Goal: Transaction & Acquisition: Purchase product/service

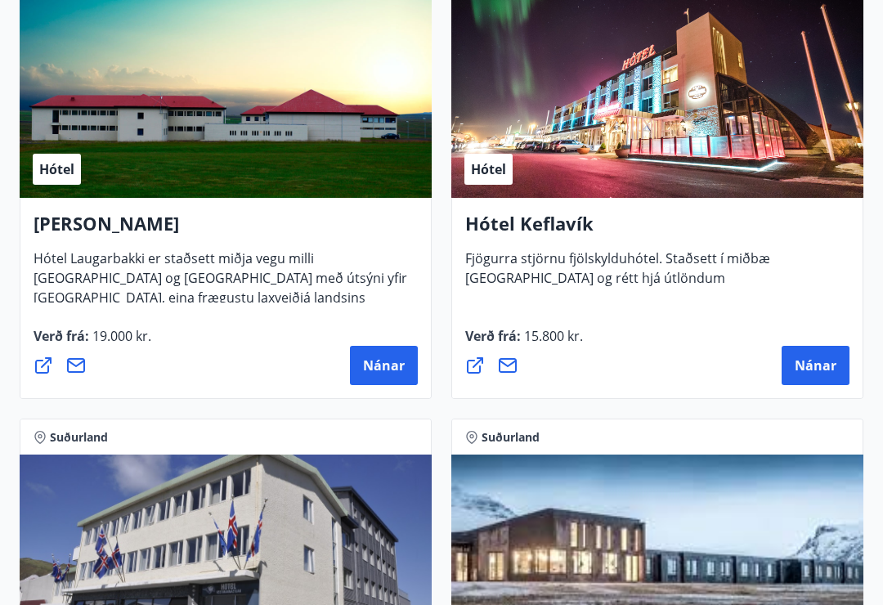
scroll to position [5940, 0]
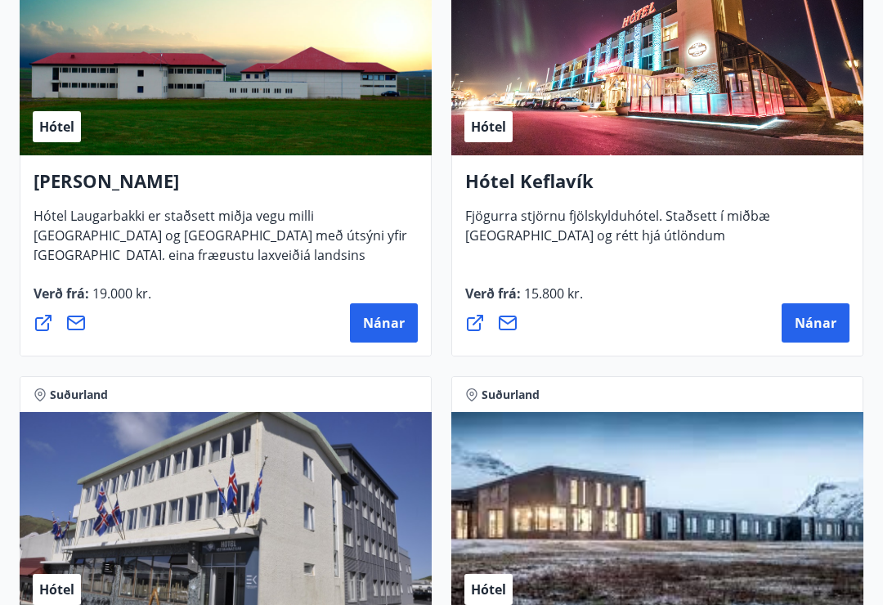
click at [817, 334] on button "Nánar" at bounding box center [815, 323] width 68 height 39
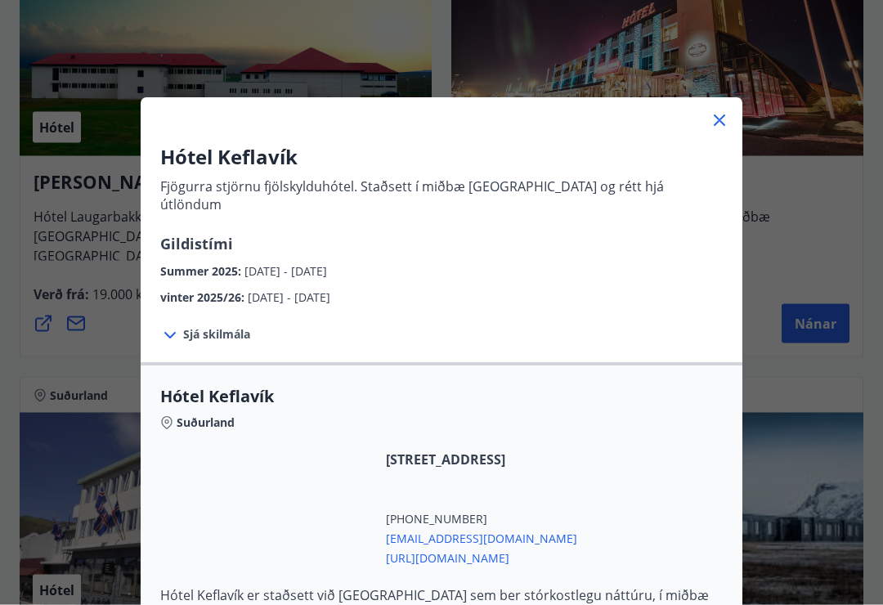
scroll to position [5941, 0]
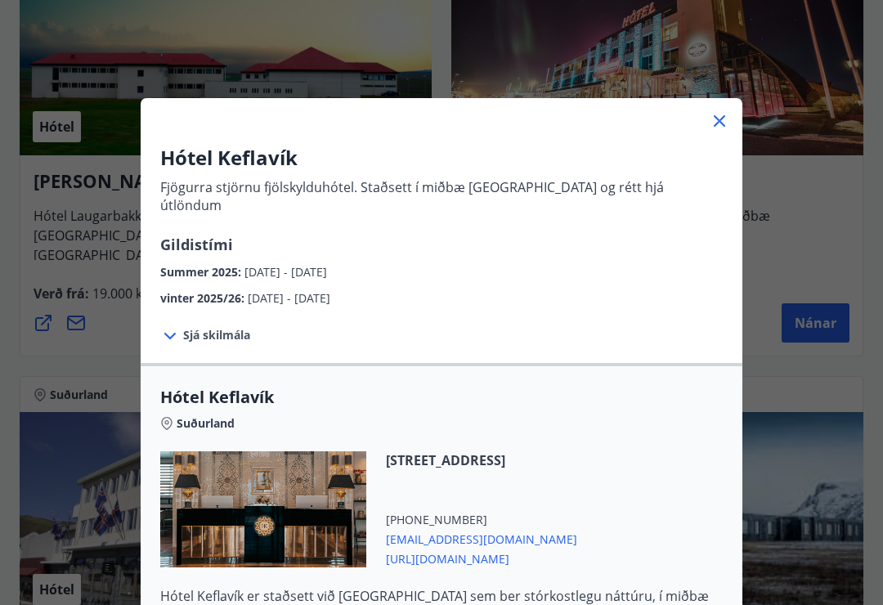
click at [224, 327] on span "Sjá skilmála" at bounding box center [216, 335] width 67 height 16
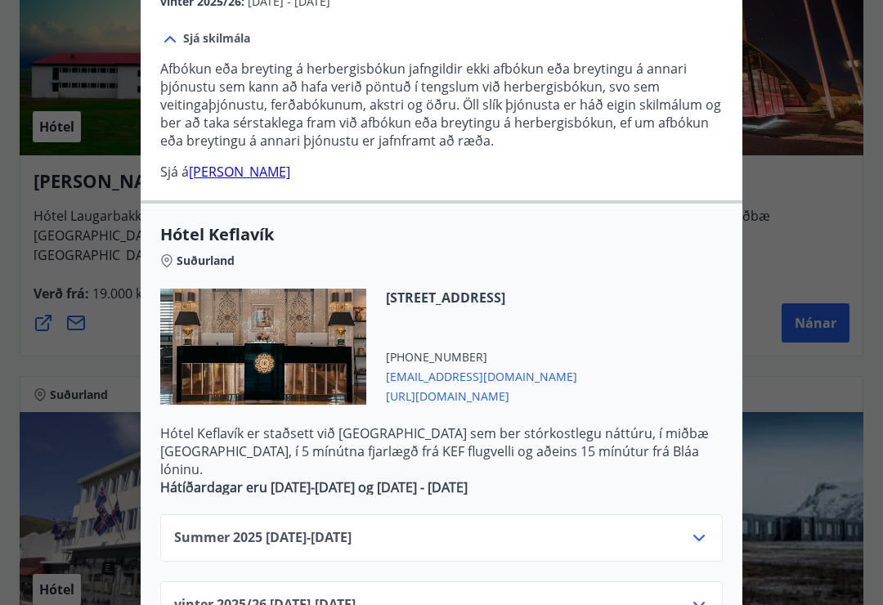
scroll to position [257, 0]
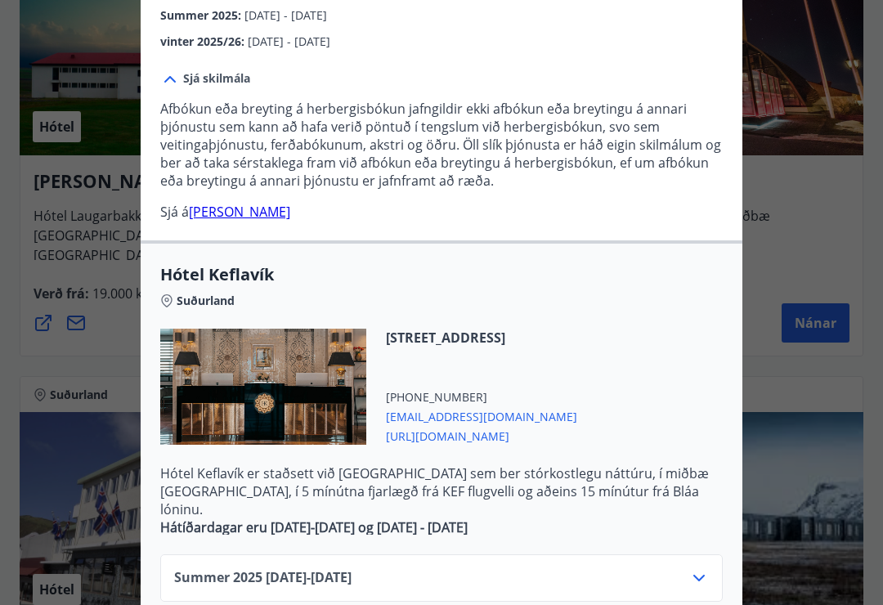
click at [880, 246] on div "Hótel Keflavík Fjögurra stjörnu fjölskylduhótel. Staðsett í miðbæ Keflavíkur og…" at bounding box center [441, 45] width 883 height 605
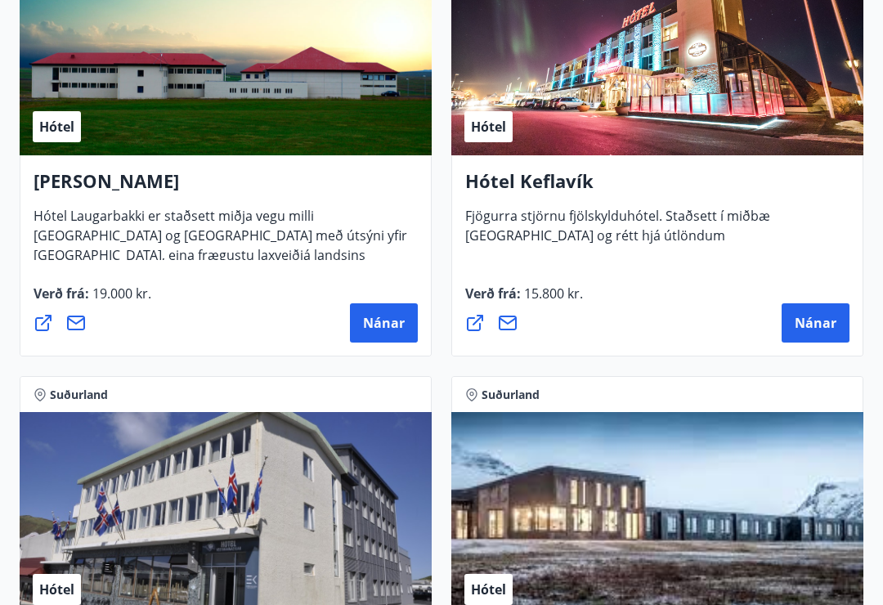
click at [834, 272] on div "Hótel Keflavík Fjögurra stjörnu fjölskylduhótel. Staðsett í miðbæ Keflavíkur og…" at bounding box center [657, 255] width 412 height 201
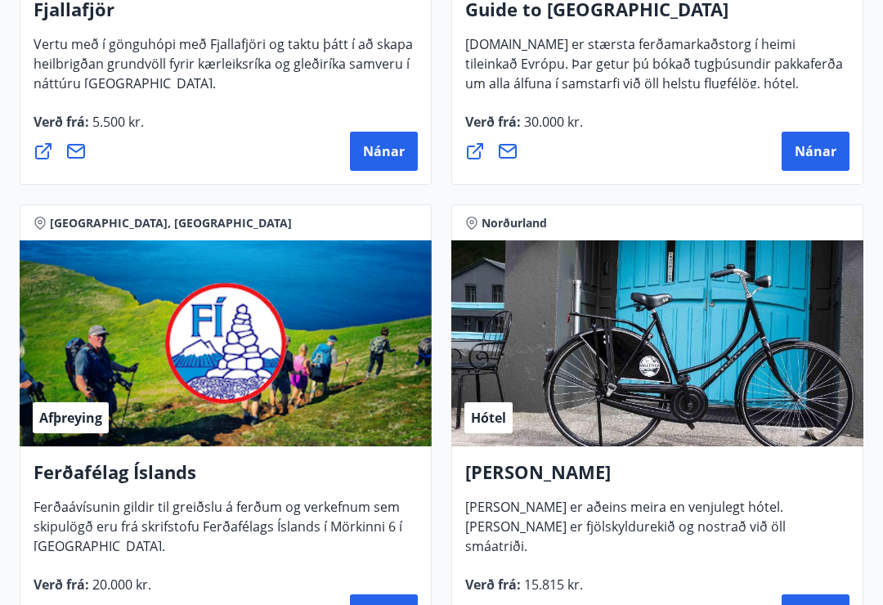
scroll to position [0, 0]
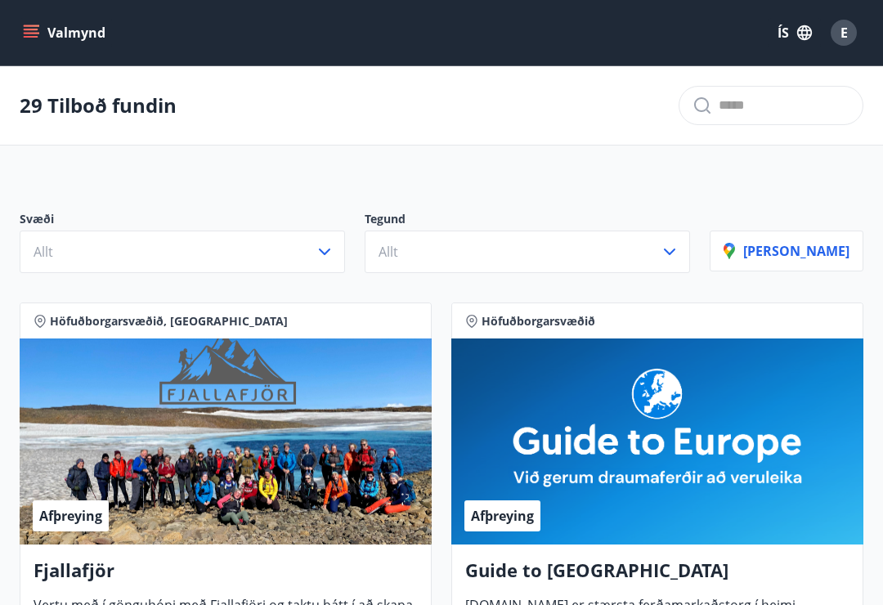
click at [345, 253] on button "Allt" at bounding box center [182, 252] width 325 height 43
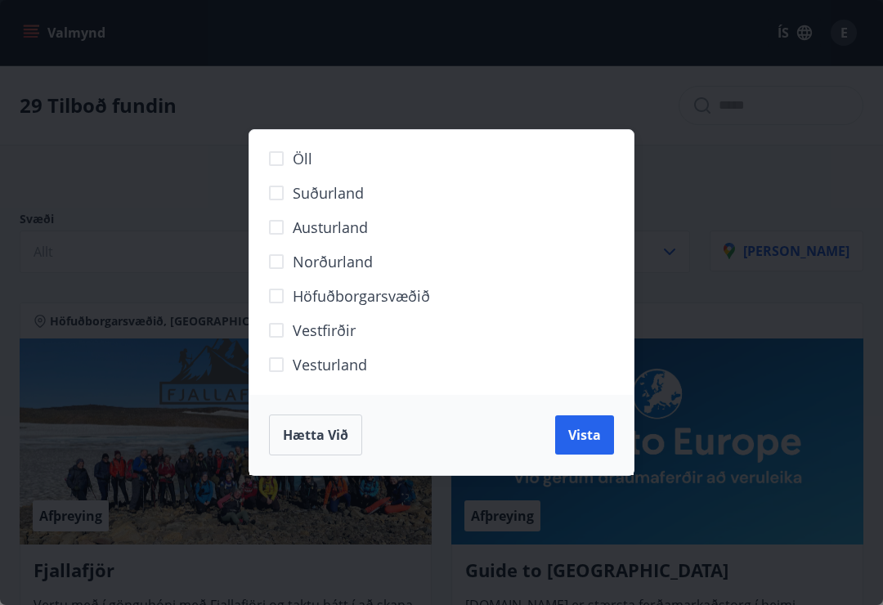
click at [354, 193] on span "Suðurland" at bounding box center [328, 192] width 71 height 21
click at [590, 437] on span "Vista" at bounding box center [584, 435] width 33 height 18
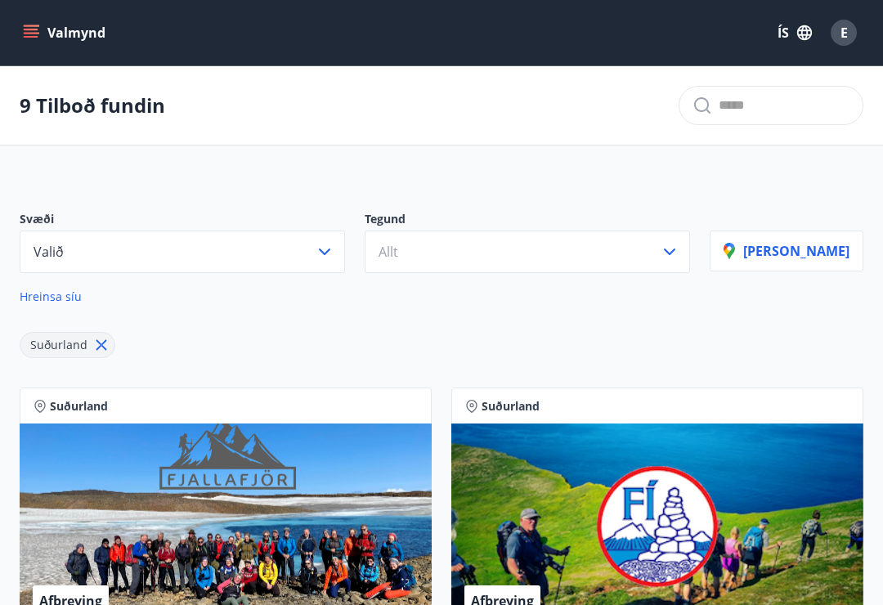
click at [679, 254] on icon "button" at bounding box center [670, 252] width 20 height 20
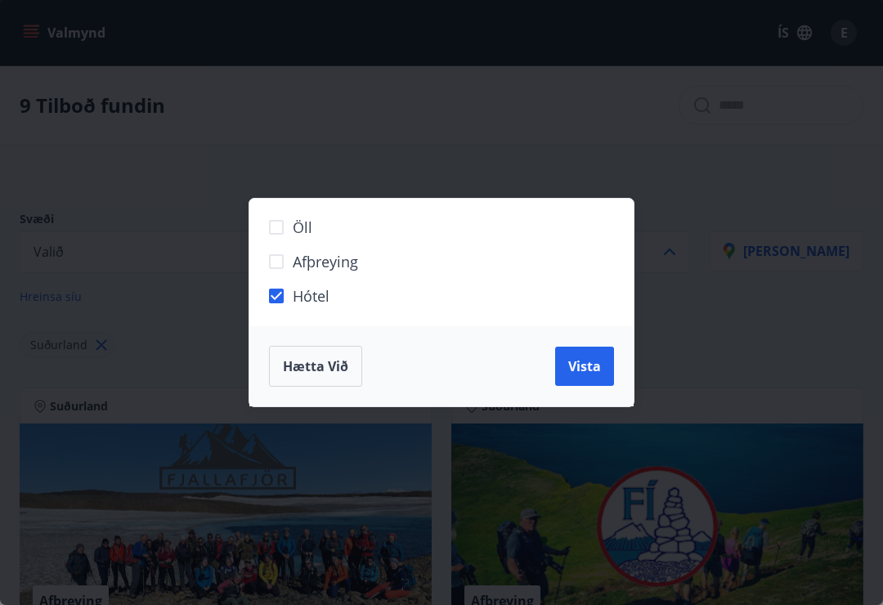
click at [589, 381] on button "Vista" at bounding box center [584, 366] width 59 height 39
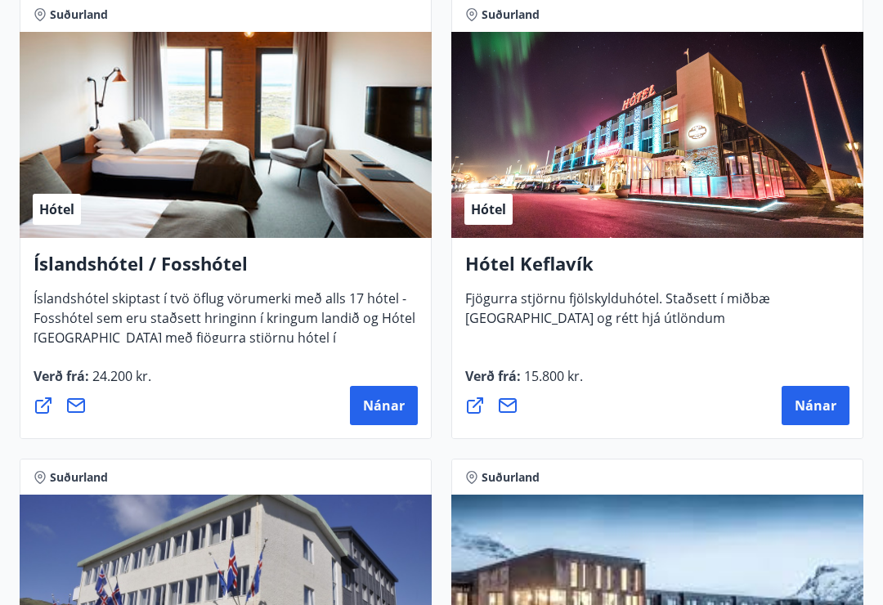
scroll to position [970, 0]
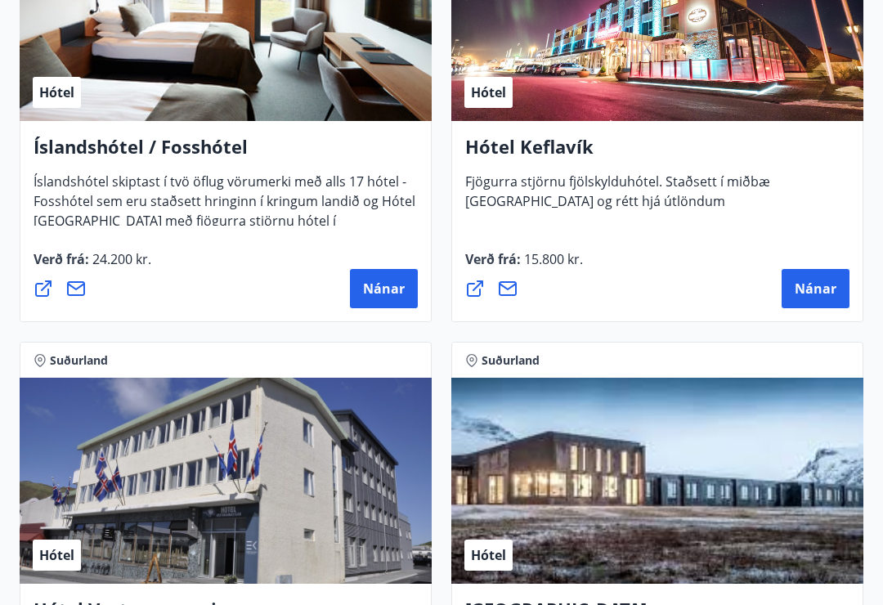
click at [803, 290] on span "Nánar" at bounding box center [816, 289] width 42 height 18
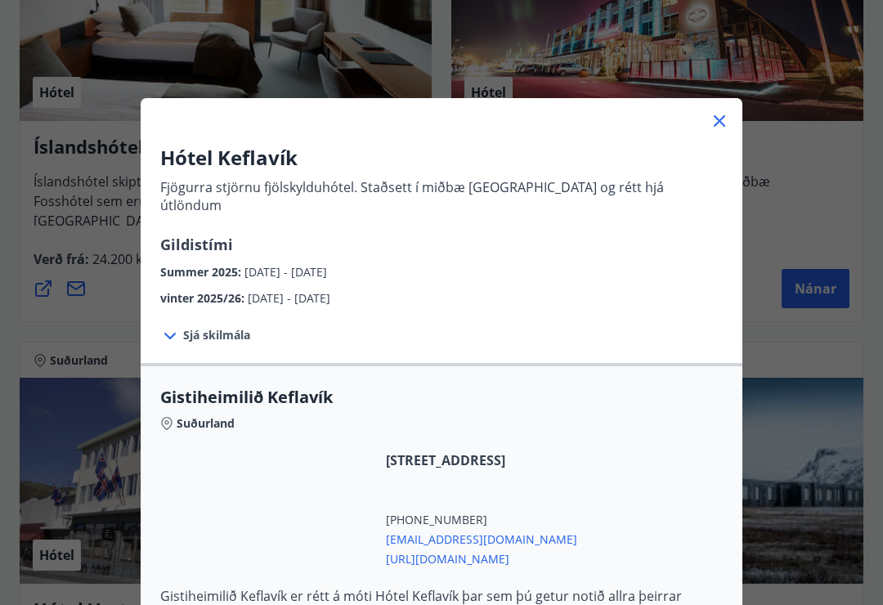
scroll to position [0, 0]
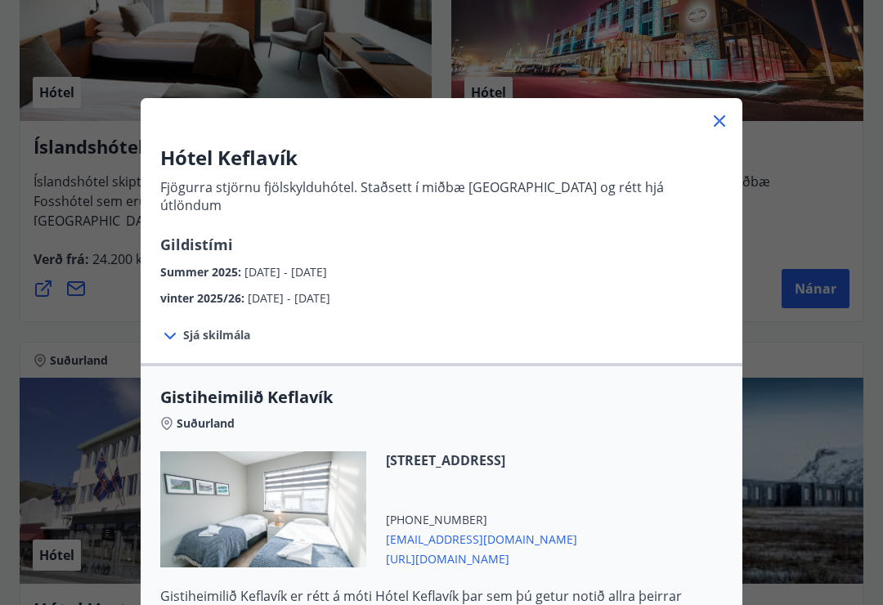
click at [56, 64] on div "Hótel Keflavík Fjögurra stjörnu fjölskylduhótel. Staðsett í miðbæ [GEOGRAPHIC_D…" at bounding box center [441, 302] width 883 height 605
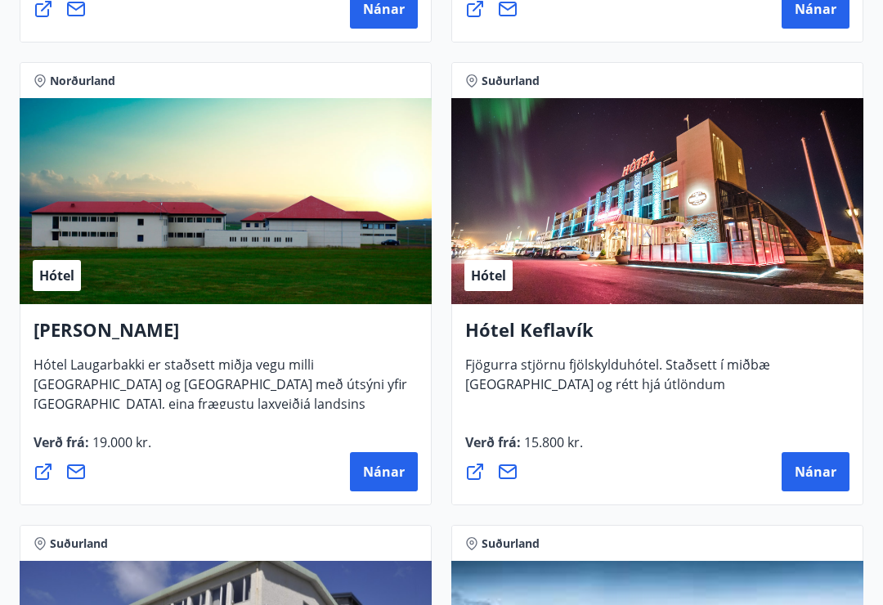
scroll to position [5793, 0]
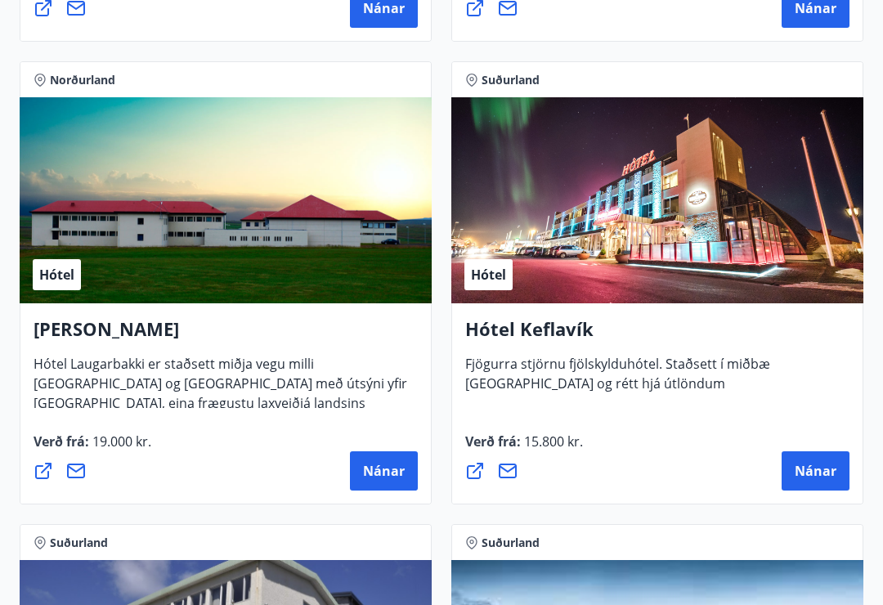
click at [826, 477] on span "Nánar" at bounding box center [816, 471] width 42 height 18
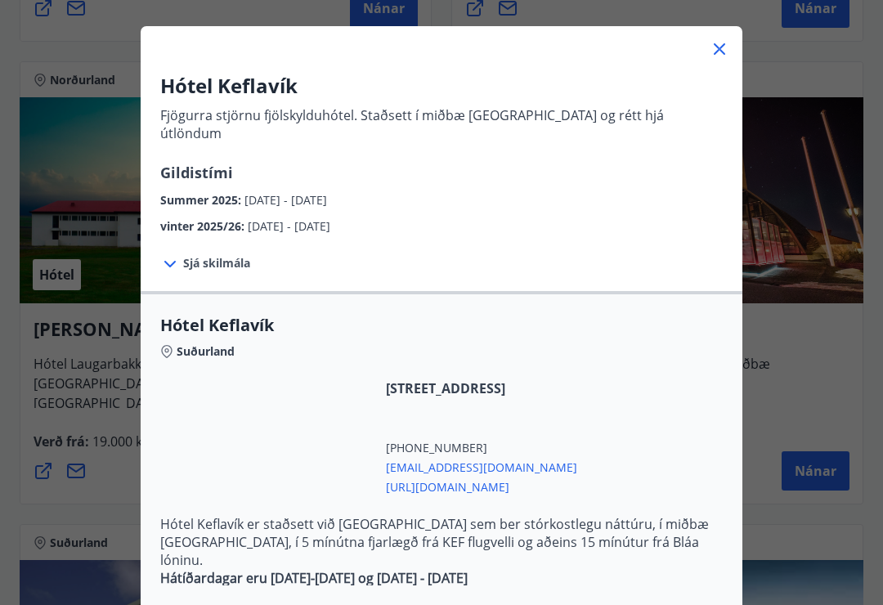
scroll to position [52, 0]
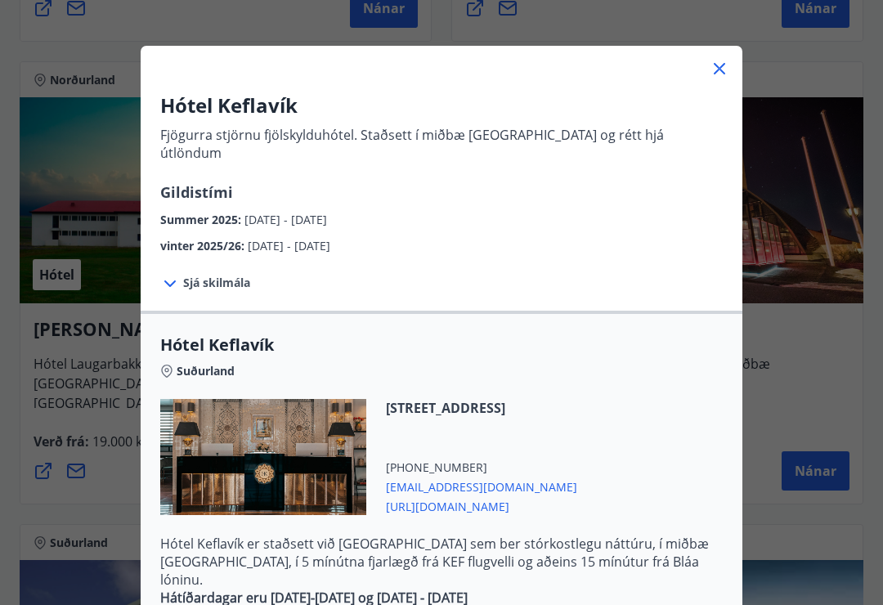
click at [223, 275] on span "Sjá skilmála" at bounding box center [216, 283] width 67 height 16
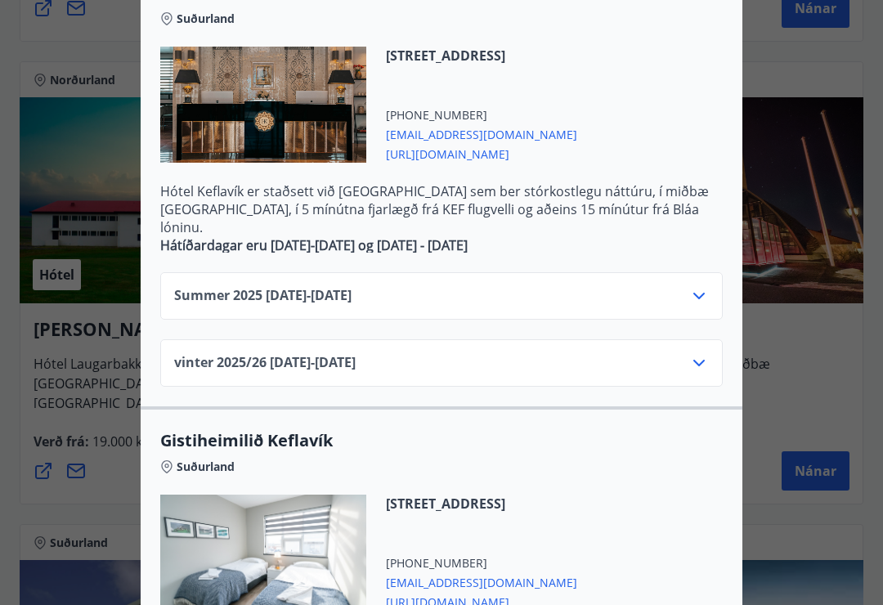
scroll to position [540, 0]
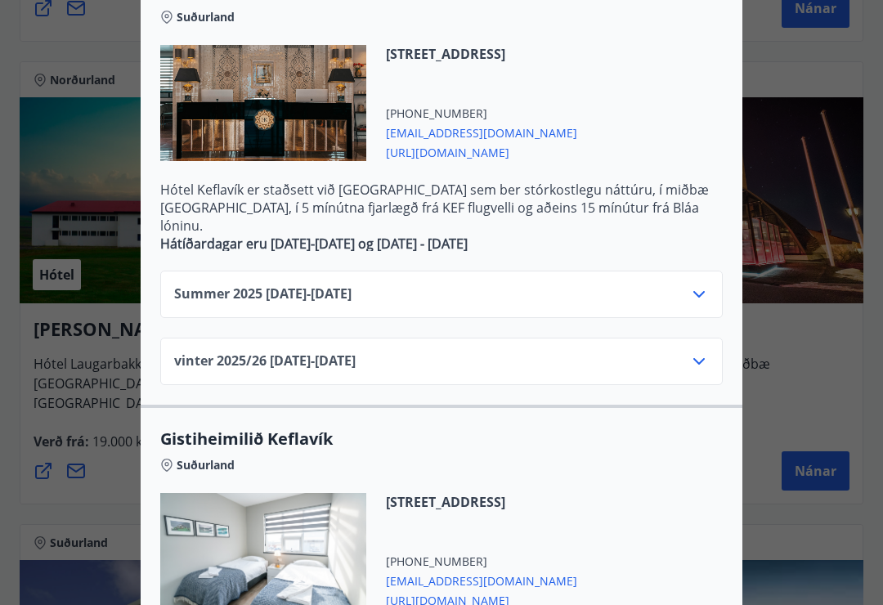
click at [699, 284] on icon at bounding box center [699, 294] width 20 height 20
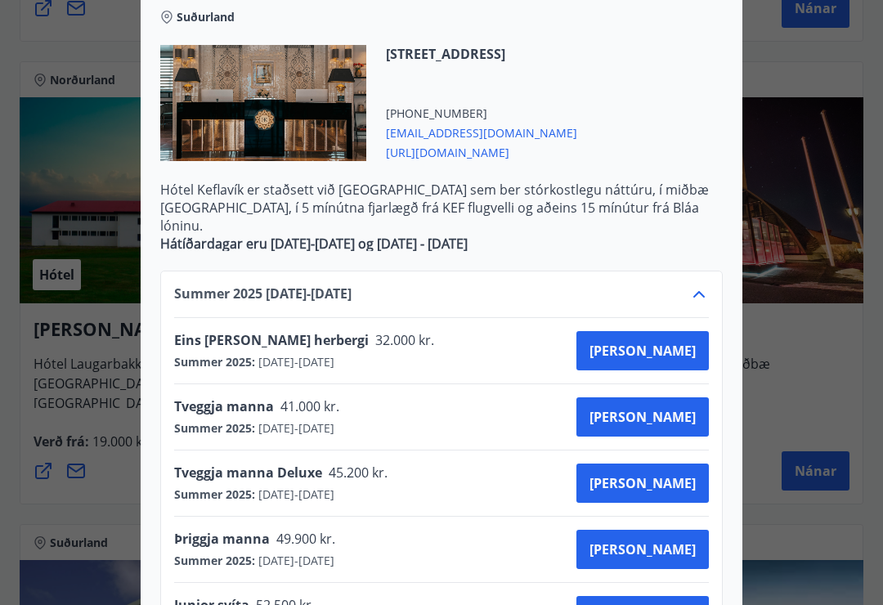
click at [603, 463] on div "Tveggja manna Deluxe 45.200 kr. Summer 2025 : 01.06.2025 - 31.10.2025 Kaupa" at bounding box center [441, 482] width 535 height 39
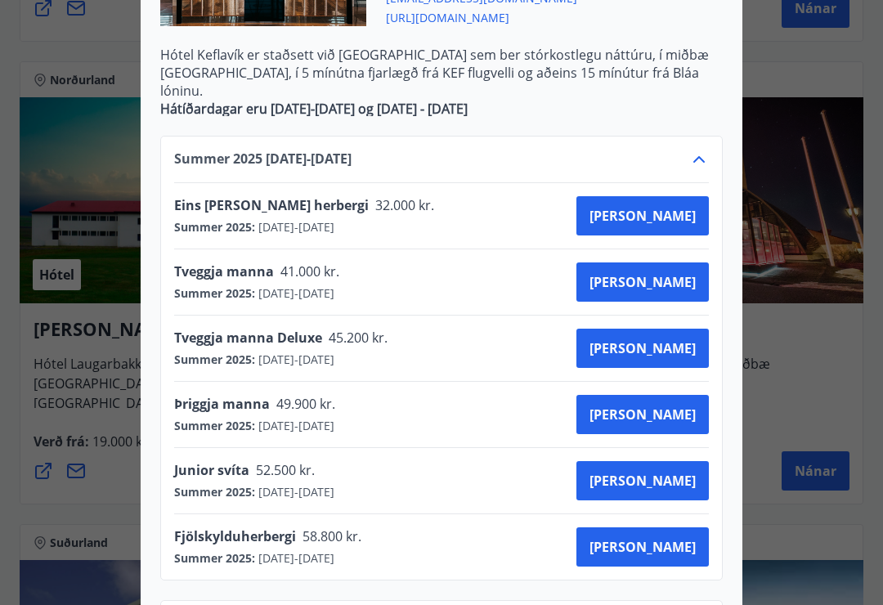
scroll to position [676, 0]
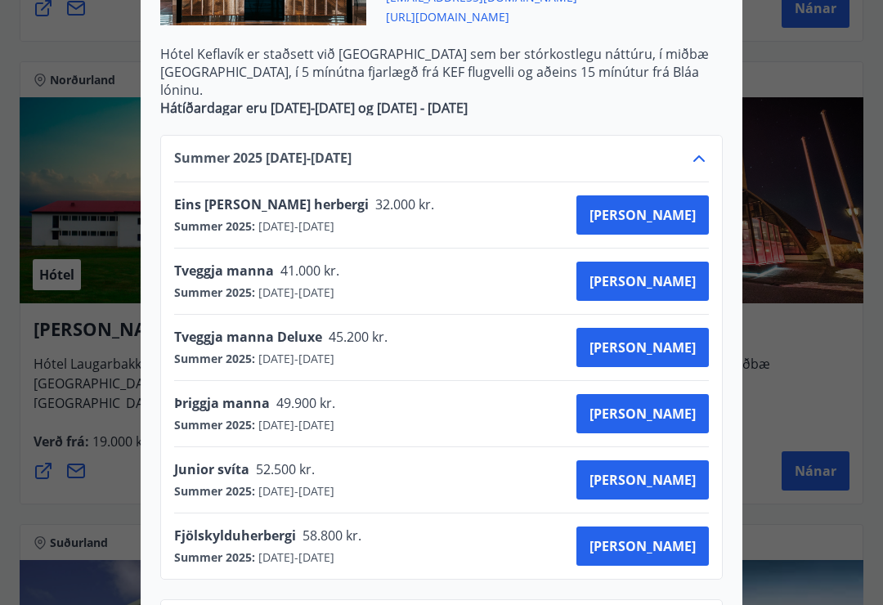
click at [876, 281] on div at bounding box center [441, 302] width 883 height 605
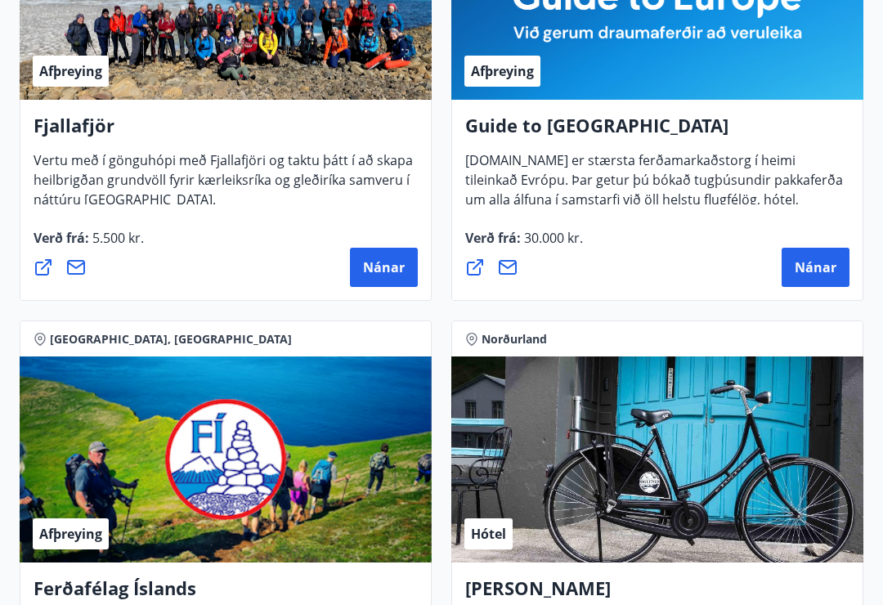
scroll to position [0, 0]
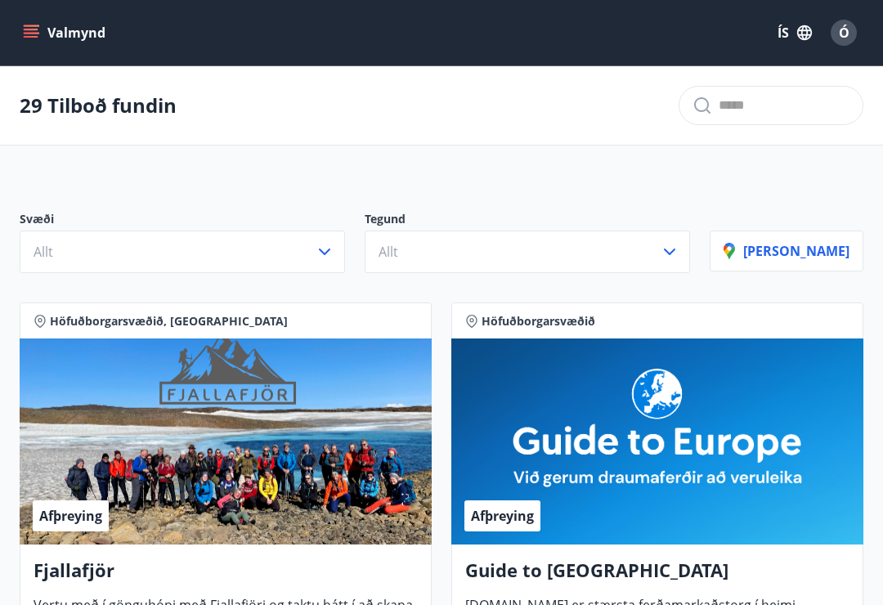
click at [31, 29] on icon "menu" at bounding box center [31, 30] width 15 height 2
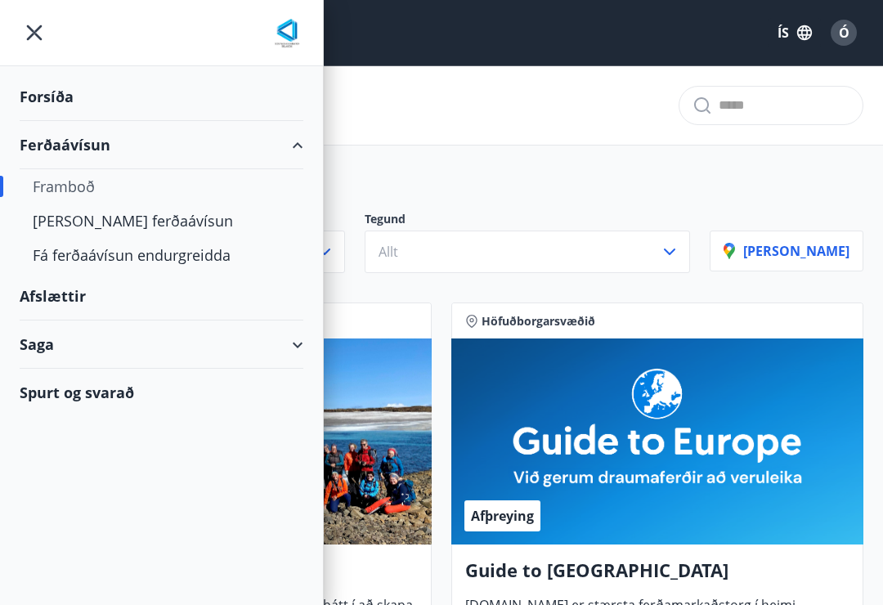
click at [142, 223] on div "[PERSON_NAME] ferðaávísun" at bounding box center [161, 221] width 257 height 34
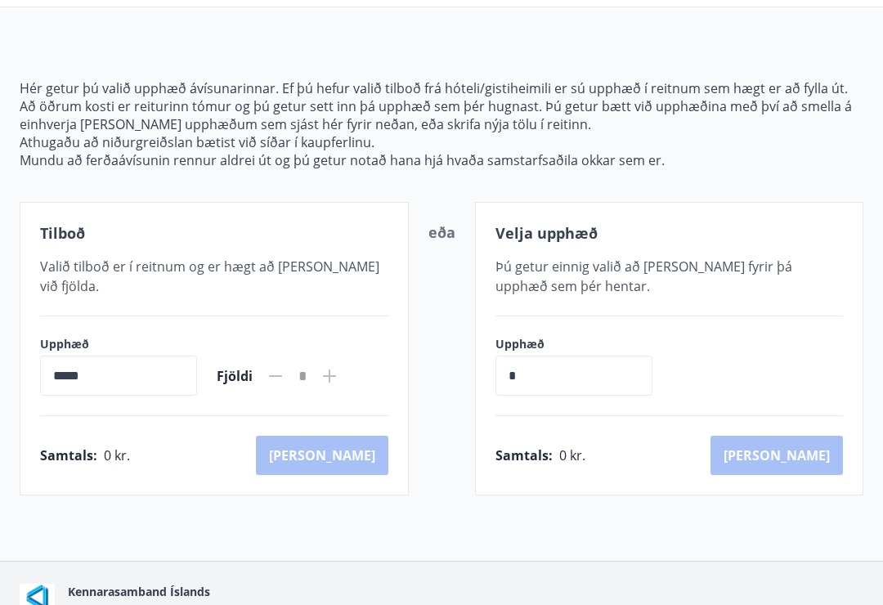
scroll to position [195, 0]
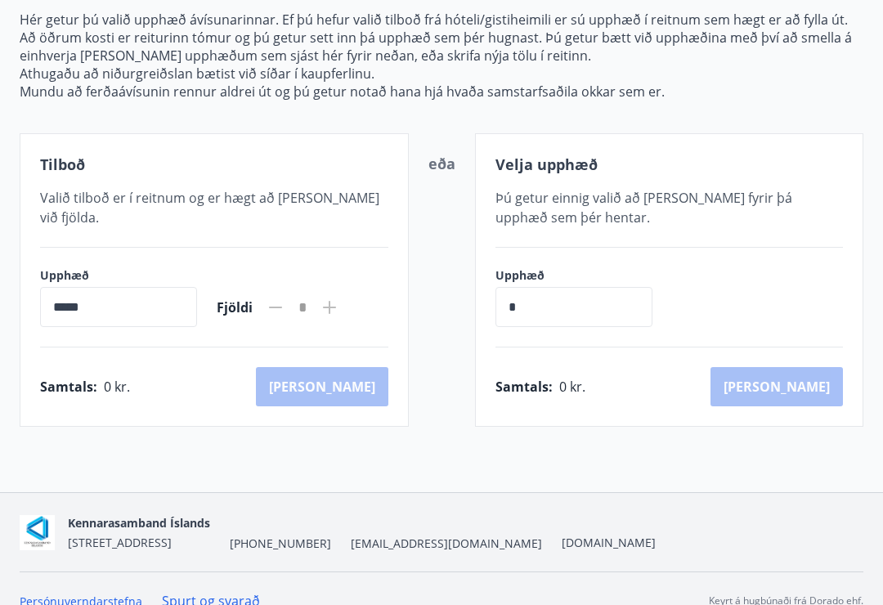
click at [339, 298] on icon at bounding box center [330, 308] width 20 height 20
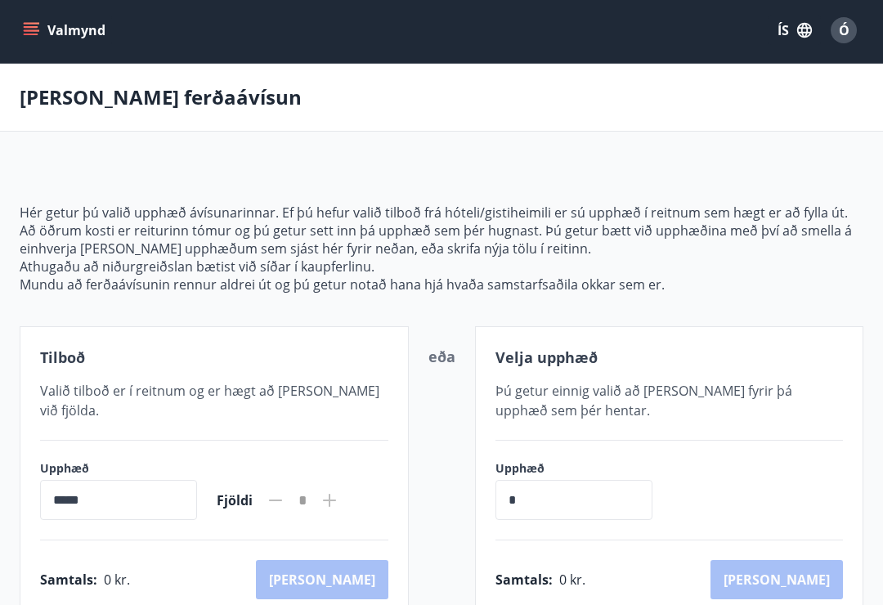
scroll to position [0, 0]
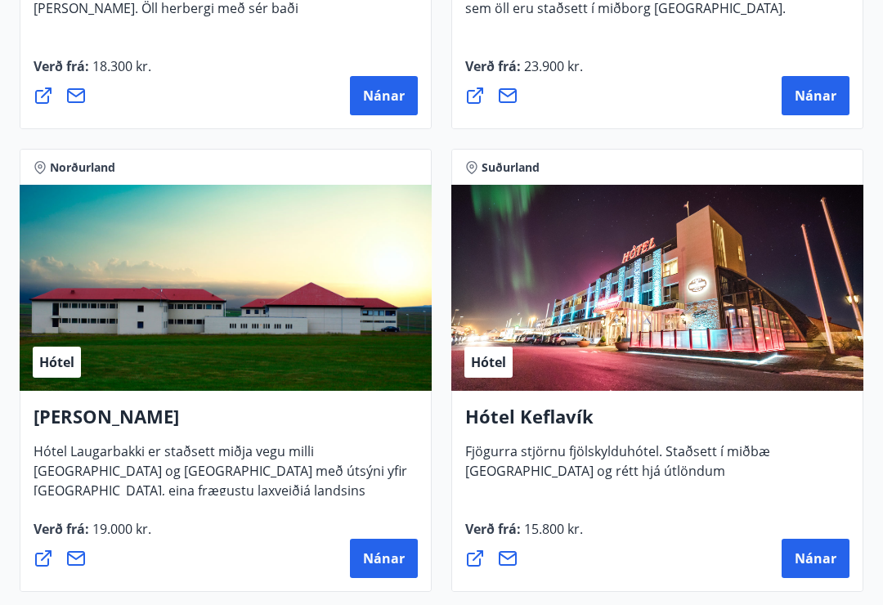
scroll to position [5787, 0]
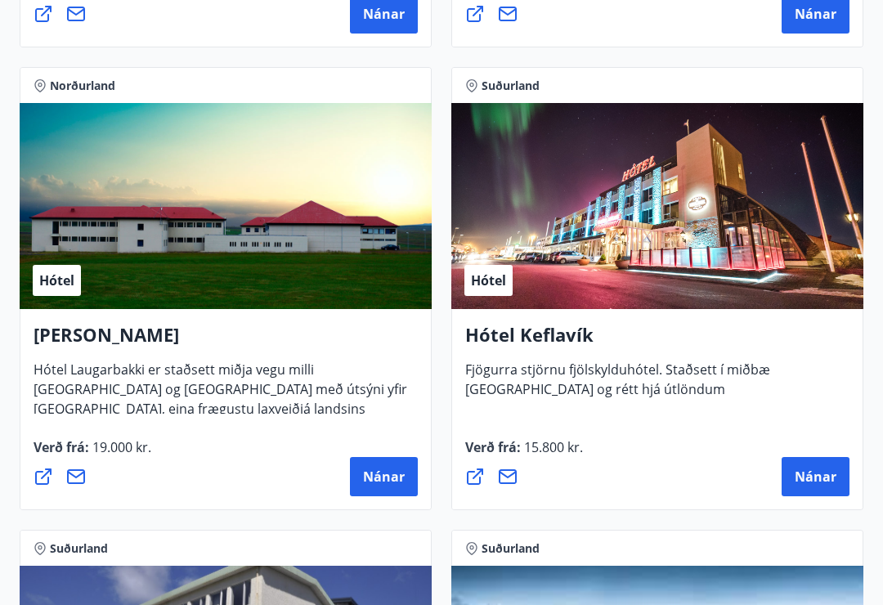
click at [821, 480] on span "Nánar" at bounding box center [816, 477] width 42 height 18
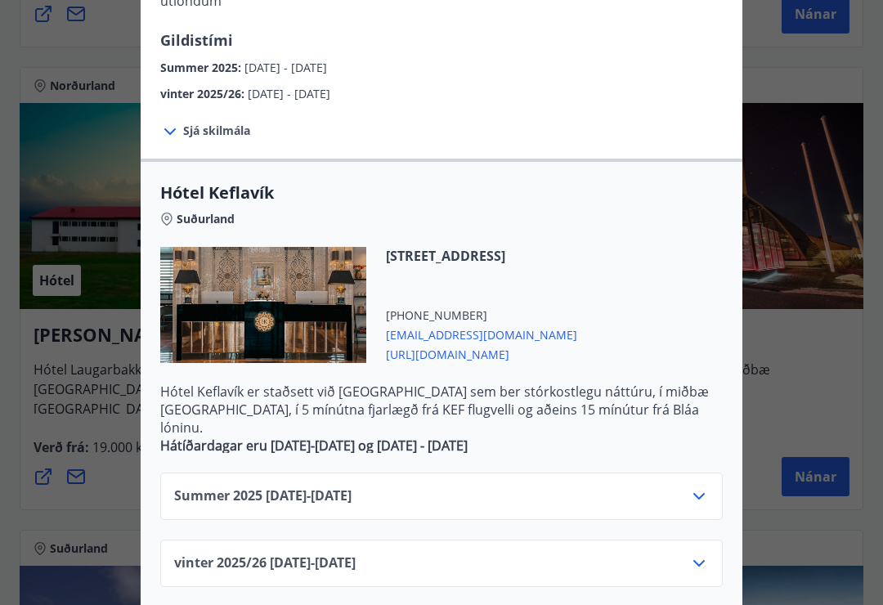
scroll to position [202, 0]
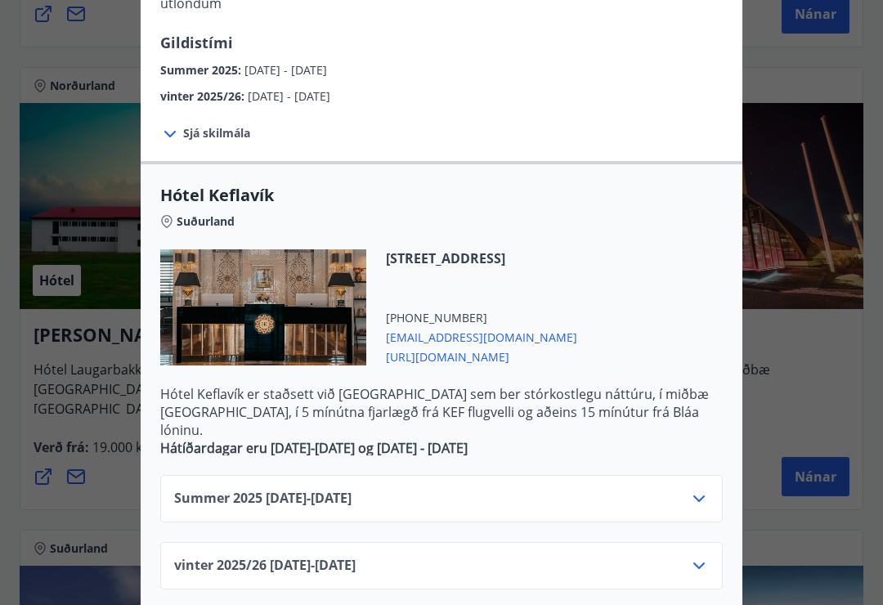
click at [700, 489] on icon at bounding box center [699, 499] width 20 height 20
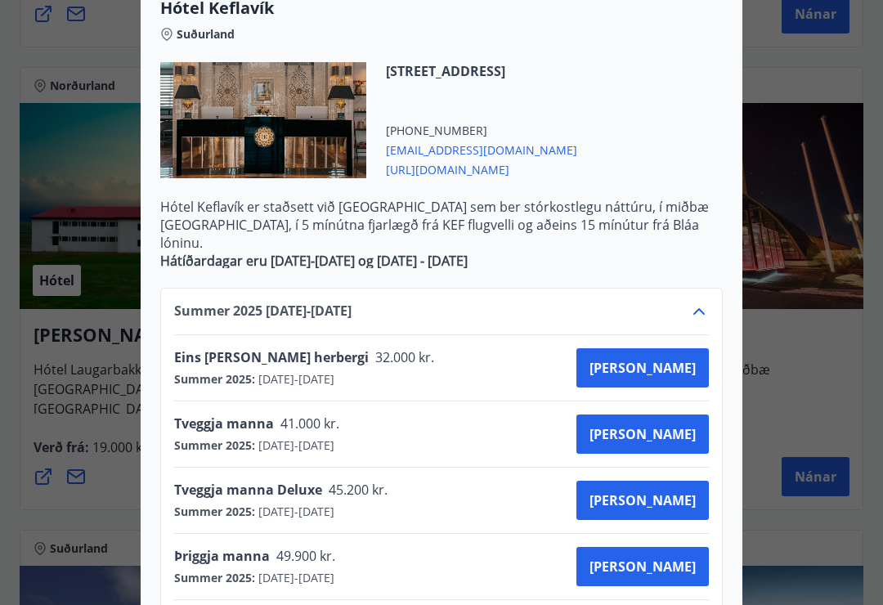
scroll to position [455, 0]
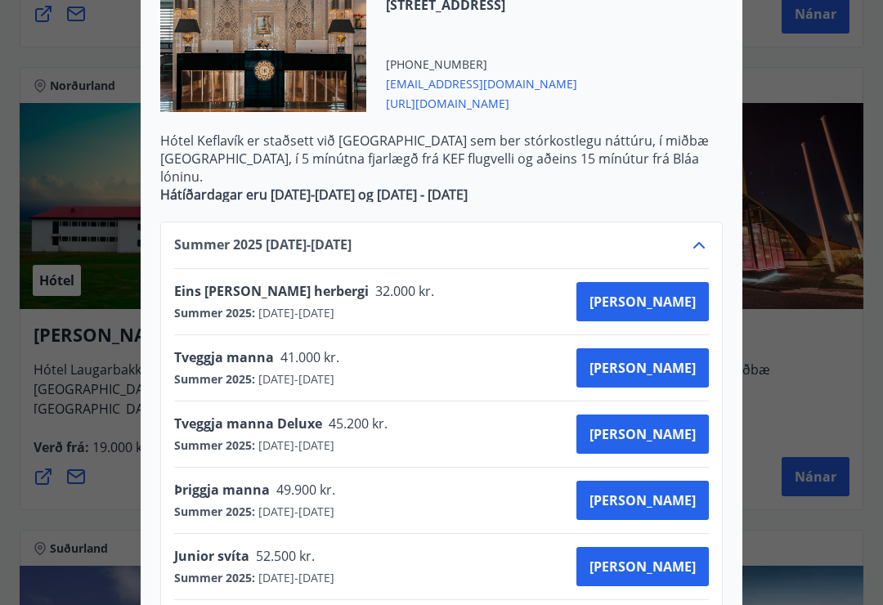
click at [690, 359] on span "Kaupa" at bounding box center [642, 368] width 106 height 18
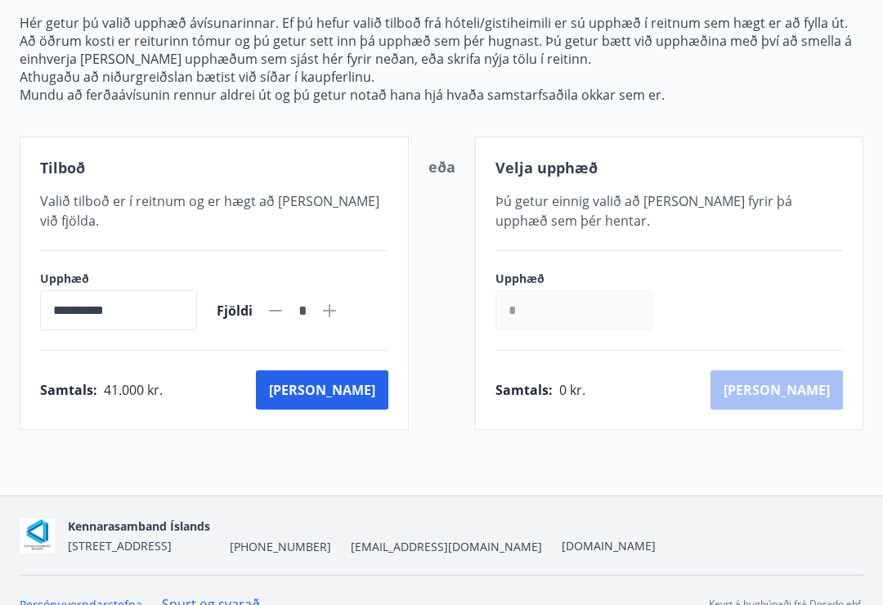
scroll to position [195, 0]
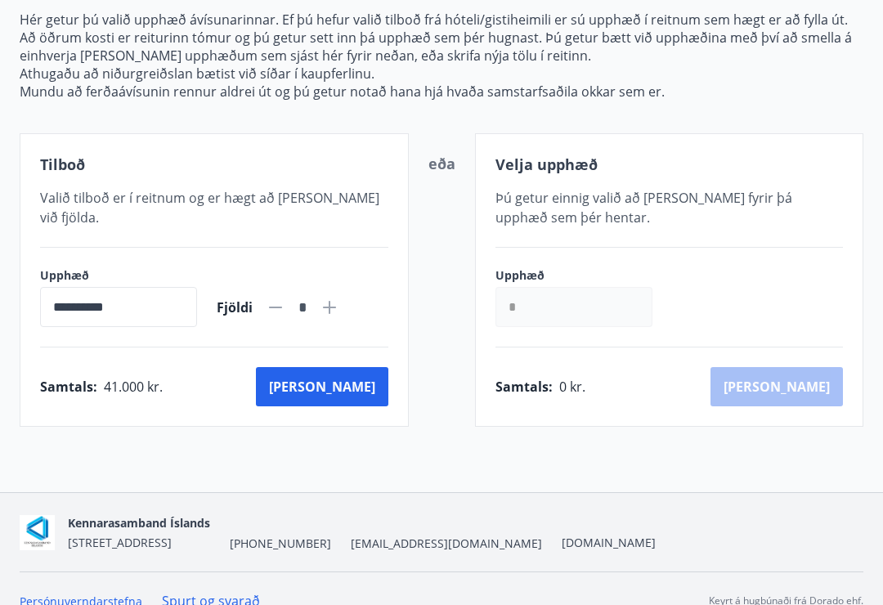
click at [652, 315] on input "*" at bounding box center [573, 307] width 157 height 40
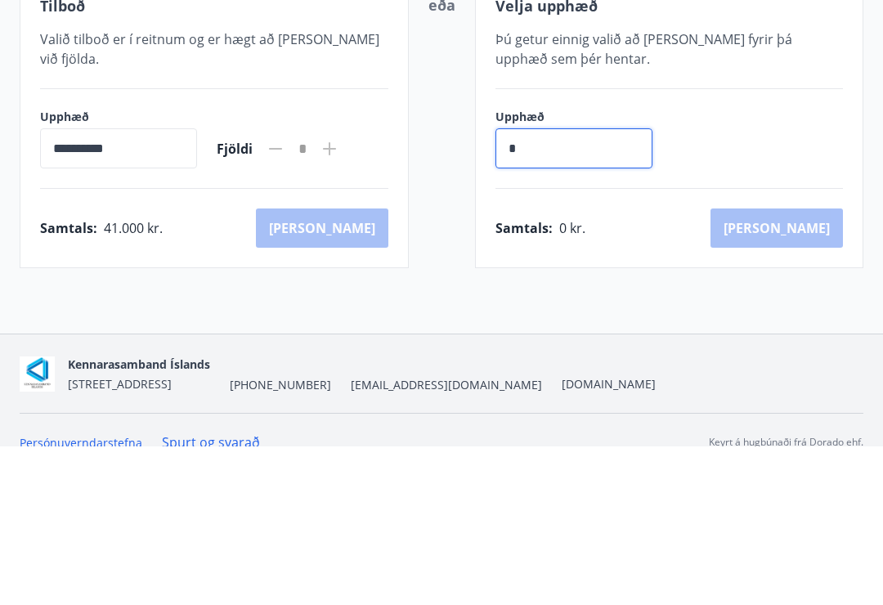
click at [339, 298] on icon at bounding box center [330, 308] width 20 height 20
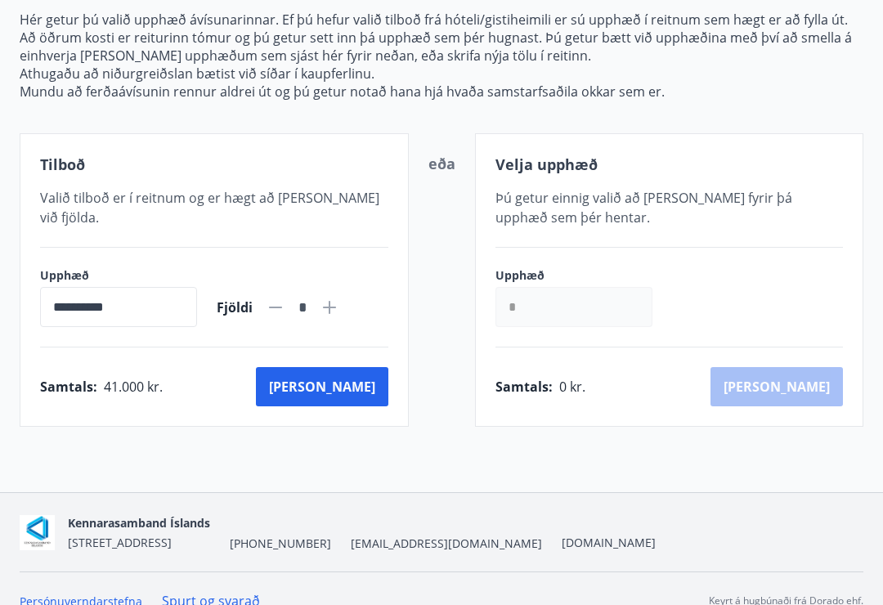
click at [336, 301] on icon at bounding box center [329, 307] width 13 height 13
type input "*"
click at [584, 308] on input "*" at bounding box center [573, 307] width 157 height 40
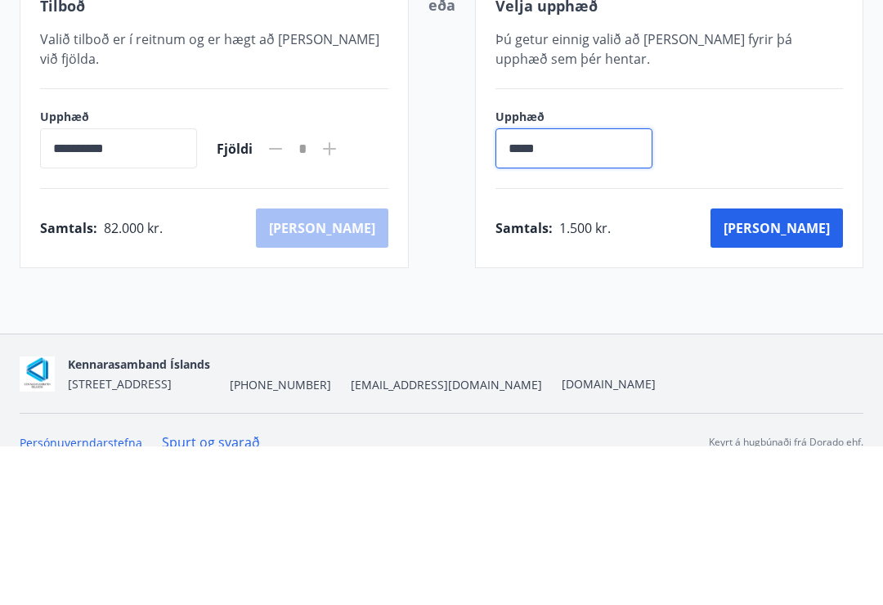
type input "******"
click at [826, 367] on button "Kaup" at bounding box center [776, 386] width 132 height 39
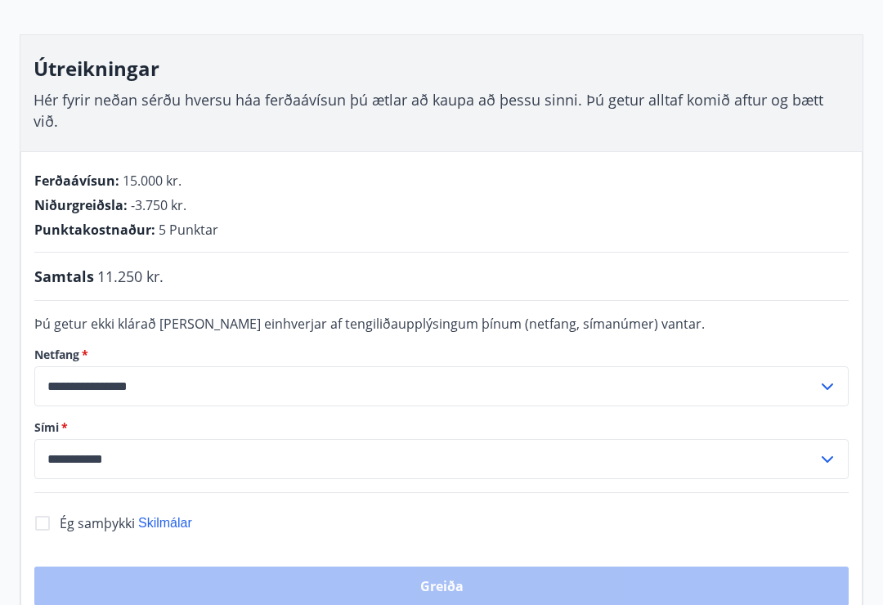
scroll to position [227, 0]
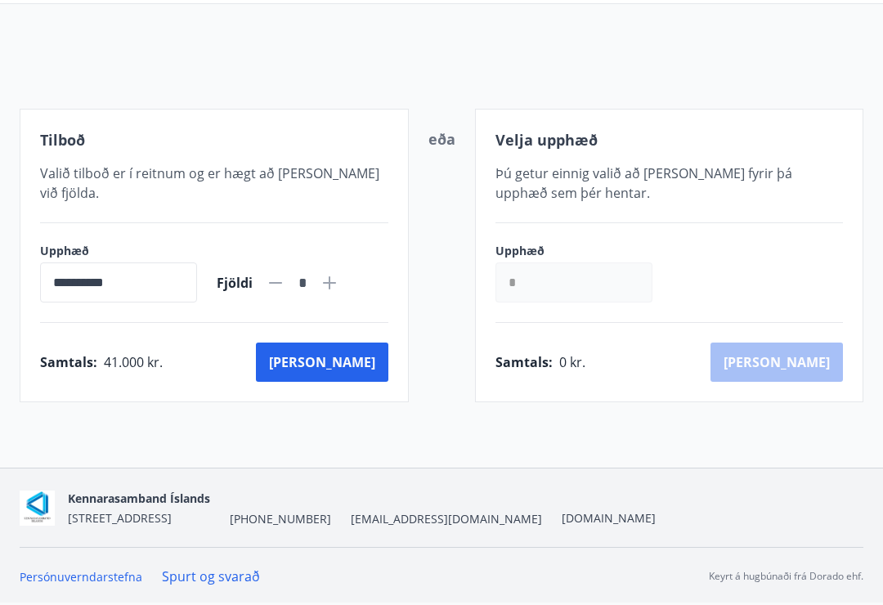
scroll to position [131, 0]
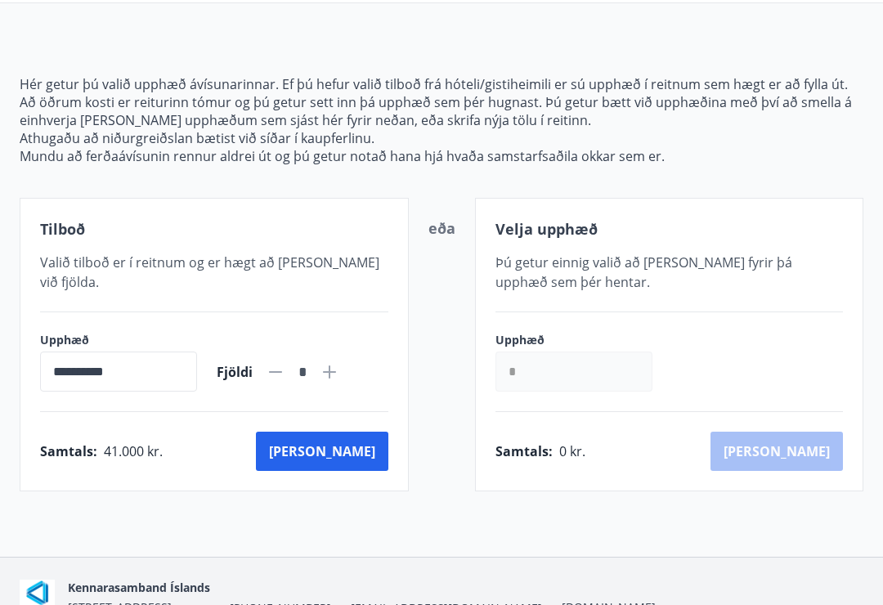
click at [628, 383] on input "*" at bounding box center [573, 371] width 157 height 40
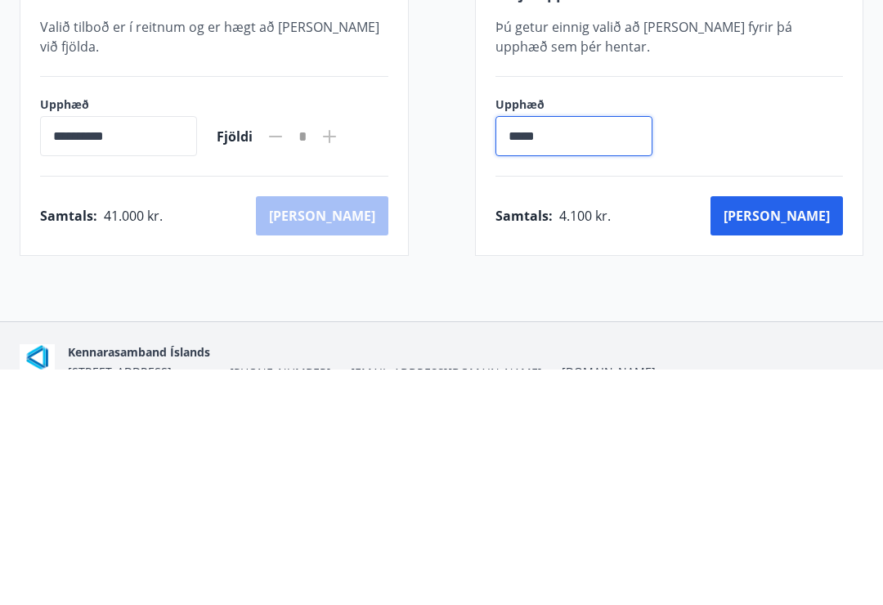
type input "******"
click at [817, 432] on button "Kaup" at bounding box center [776, 451] width 132 height 39
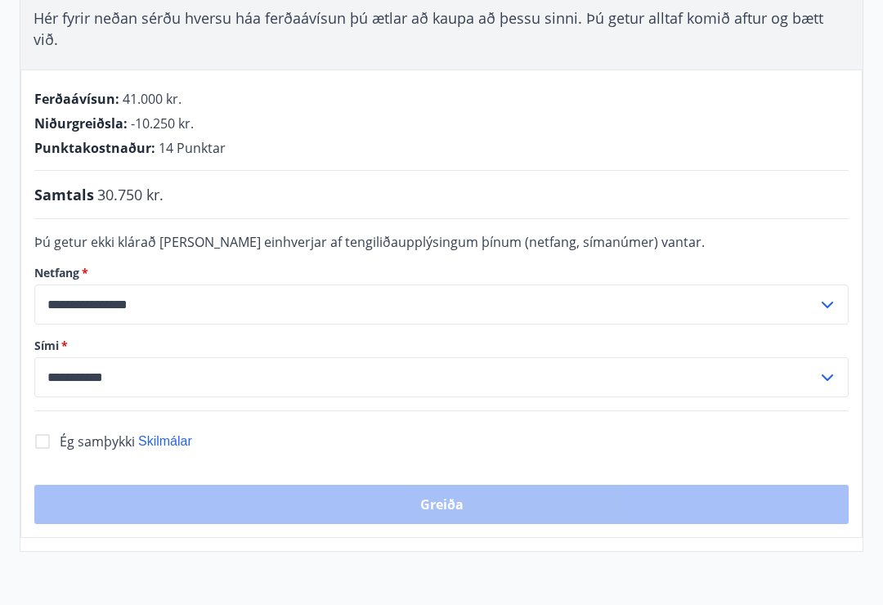
scroll to position [311, 0]
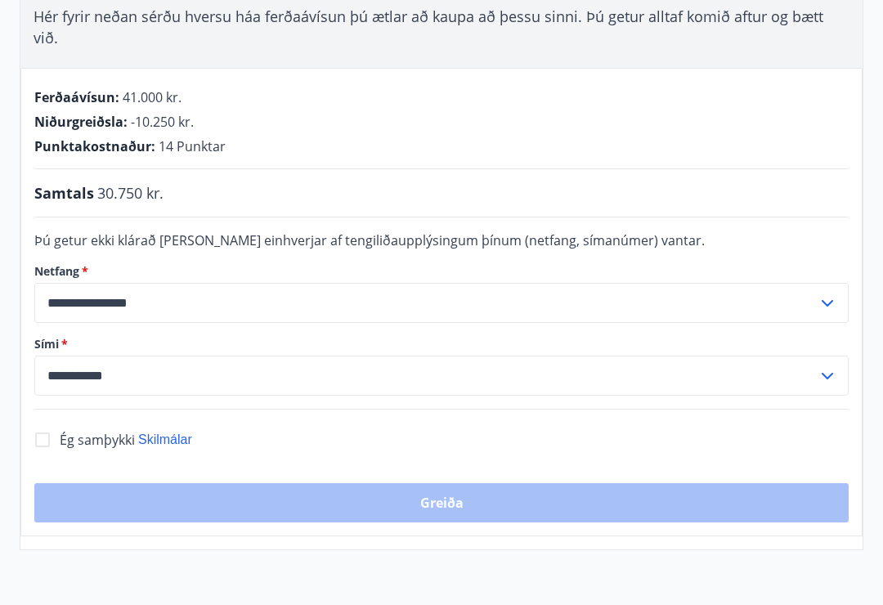
click at [138, 356] on input "**********" at bounding box center [425, 376] width 783 height 40
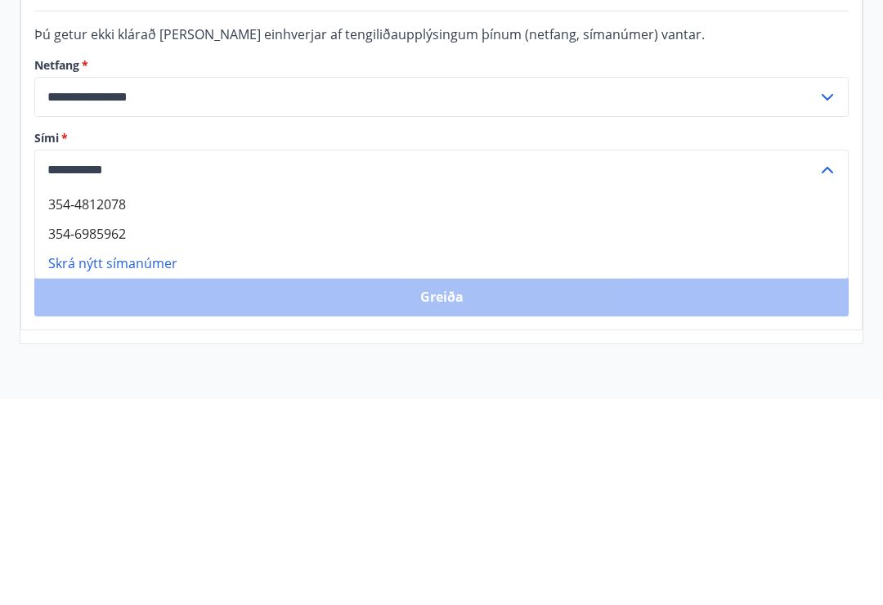
click at [104, 426] on li "354-6985962" at bounding box center [441, 440] width 813 height 29
type input "**********"
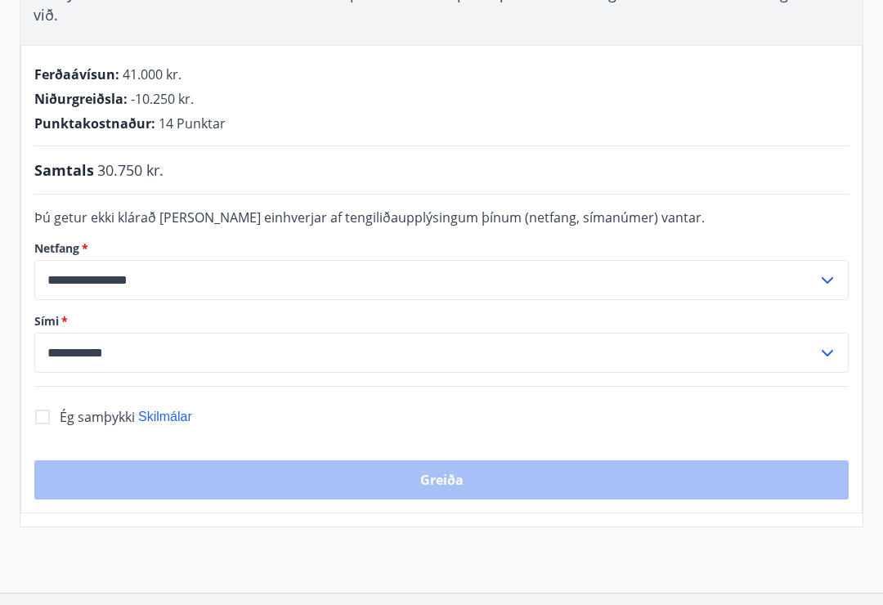
scroll to position [319, 0]
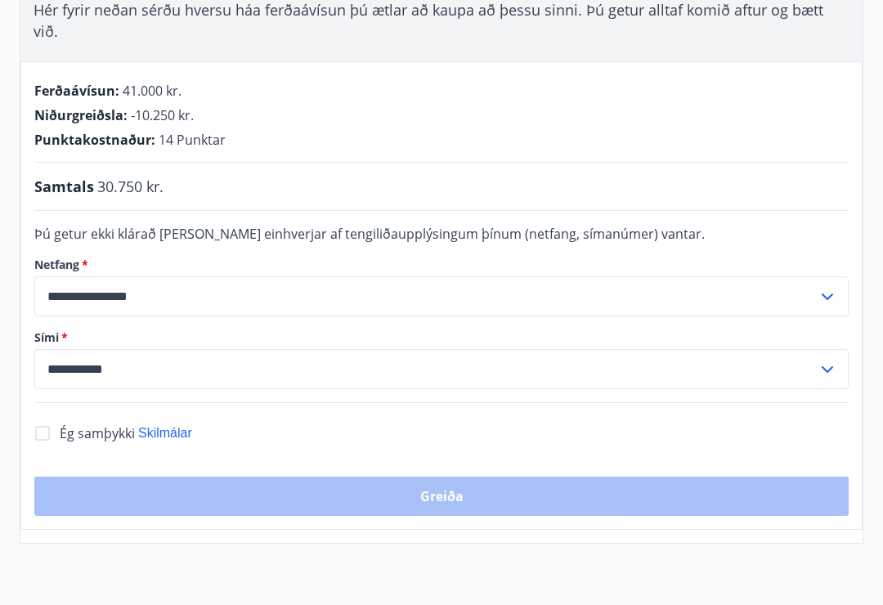
click at [453, 479] on div "Greiða" at bounding box center [441, 496] width 814 height 39
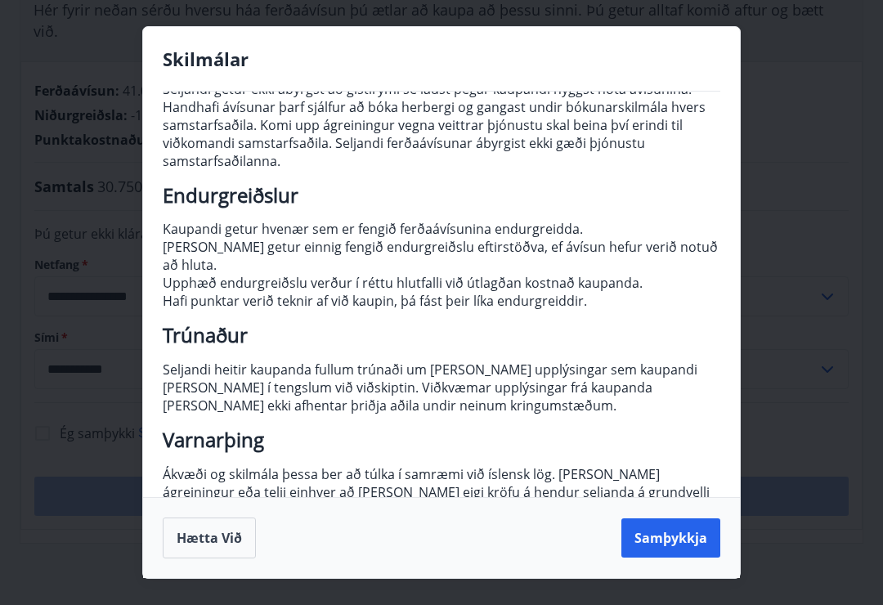
scroll to position [168, 0]
click at [231, 558] on button "Hætta við" at bounding box center [209, 537] width 93 height 41
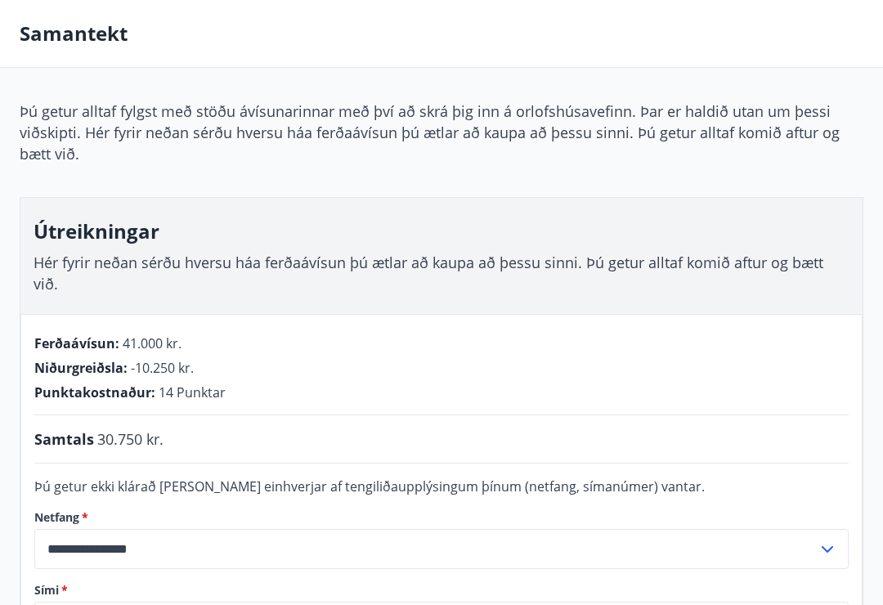
scroll to position [0, 0]
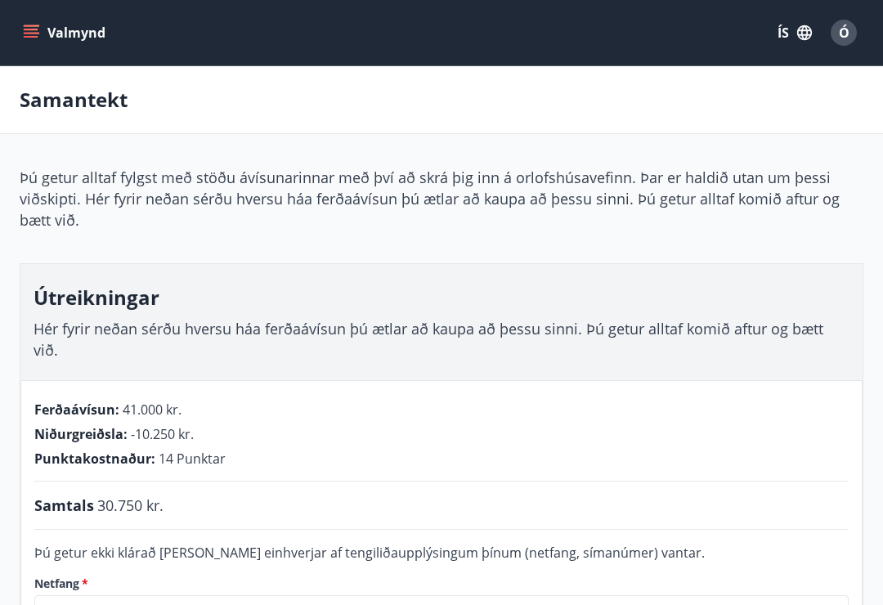
click at [27, 29] on icon "menu" at bounding box center [31, 30] width 15 height 2
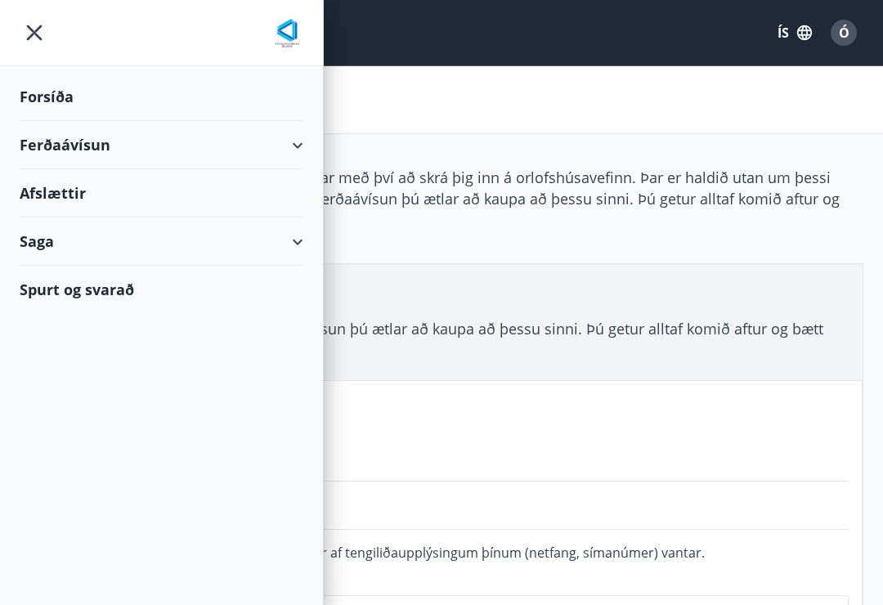
click at [290, 158] on div "Ferðaávísun" at bounding box center [162, 145] width 284 height 48
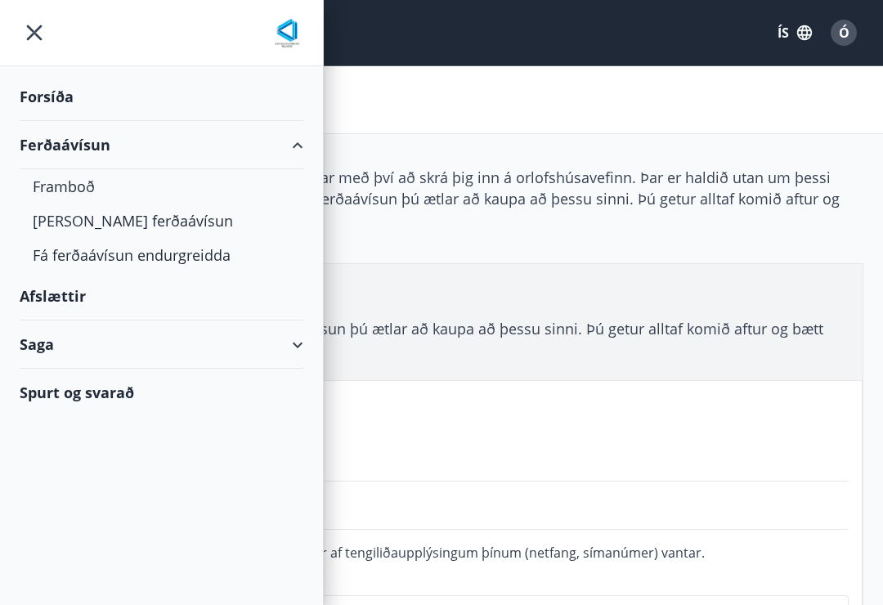
click at [128, 225] on div "[PERSON_NAME] ferðaávísun" at bounding box center [161, 221] width 257 height 34
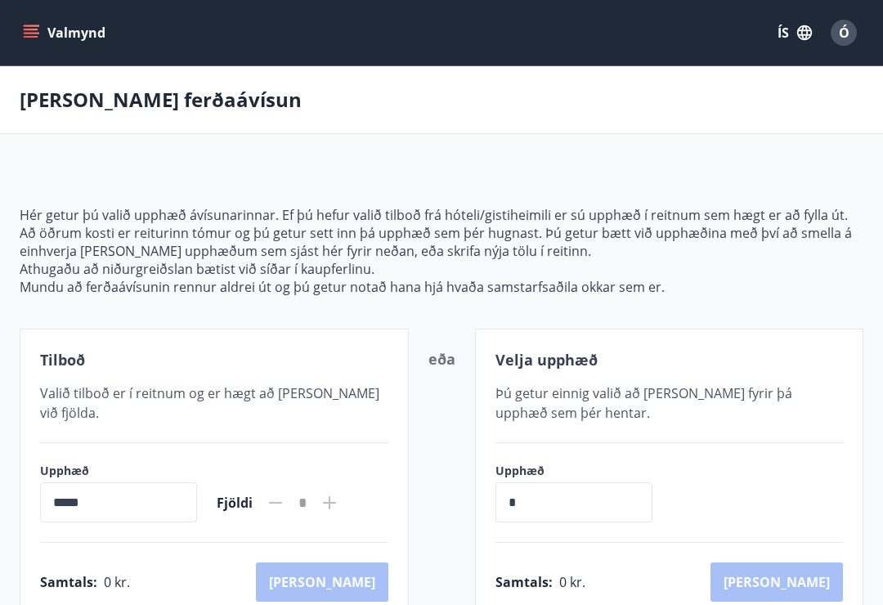
click at [38, 34] on icon "menu" at bounding box center [31, 33] width 16 height 16
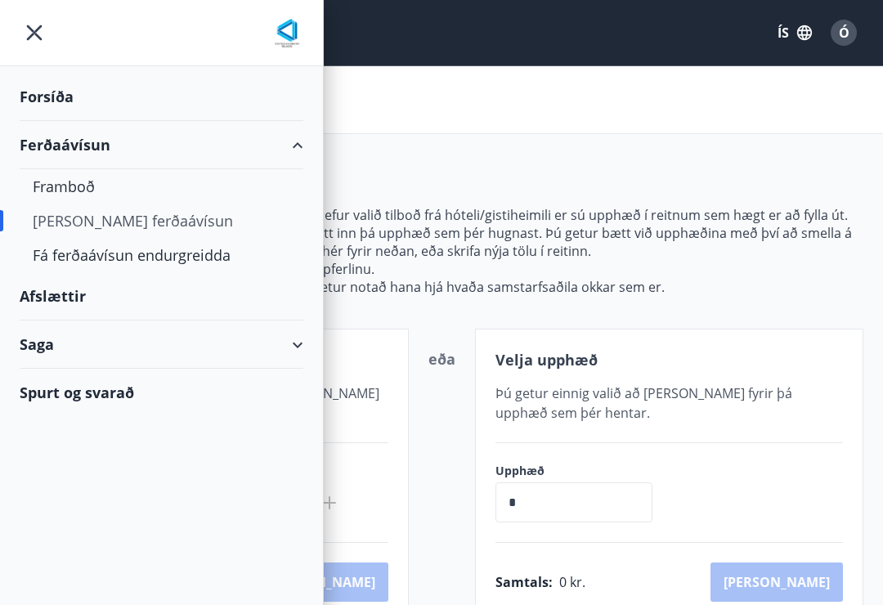
click at [76, 186] on div "Framboð" at bounding box center [161, 186] width 257 height 34
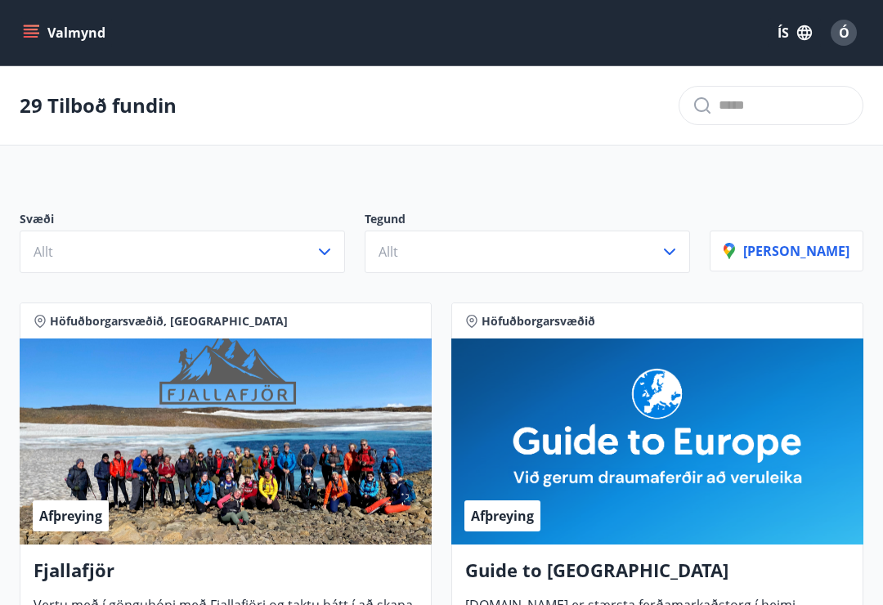
click at [31, 30] on icon "menu" at bounding box center [31, 30] width 15 height 2
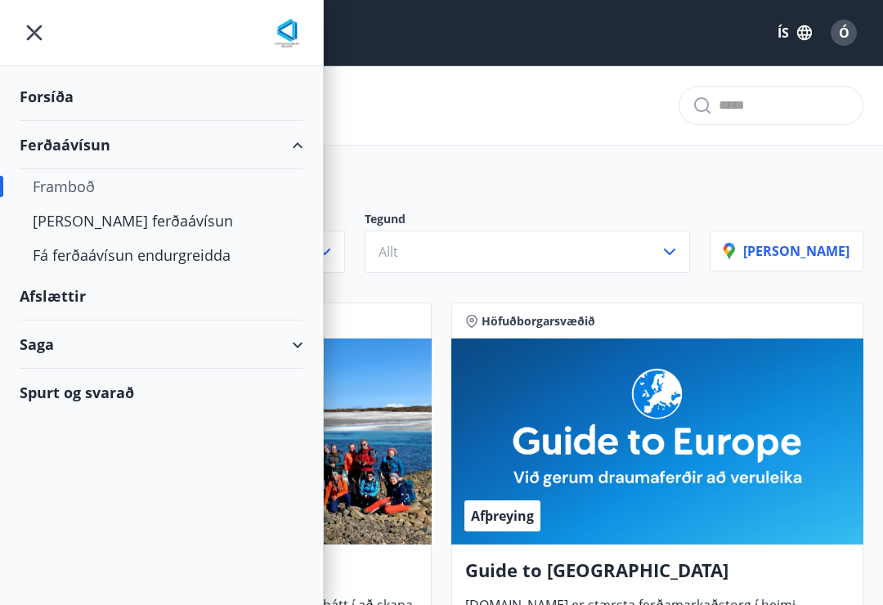
click at [79, 293] on div "Afslættir" at bounding box center [162, 296] width 284 height 48
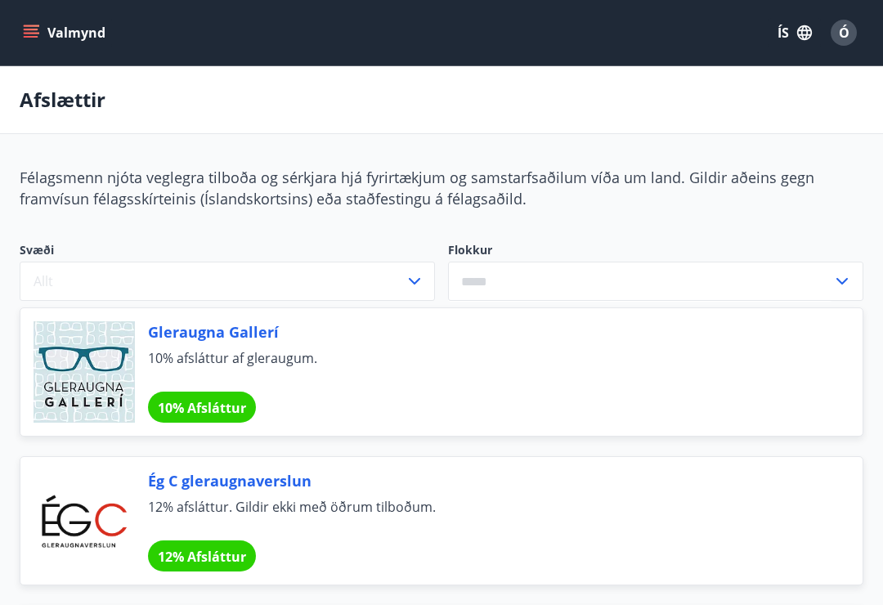
click at [840, 20] on div "Ó" at bounding box center [843, 33] width 26 height 26
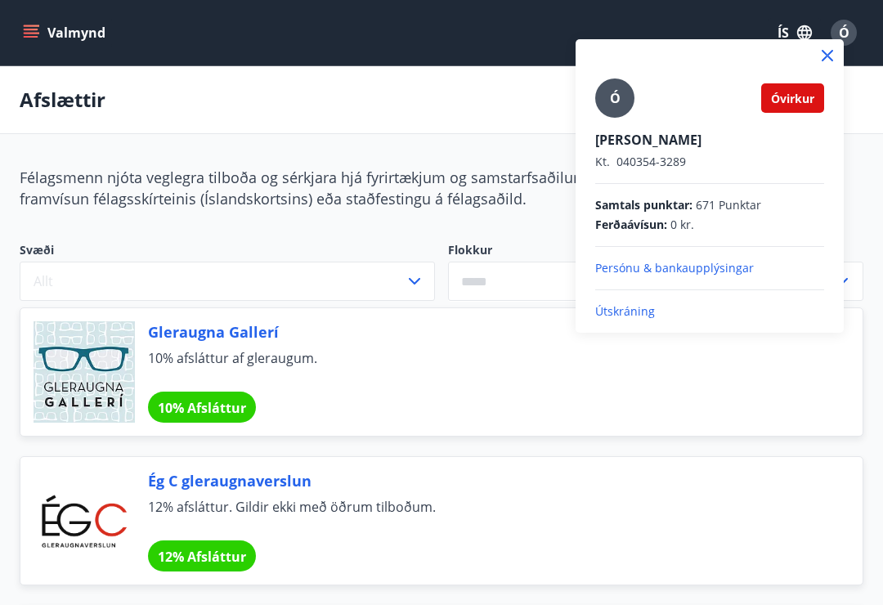
click at [654, 311] on p "Útskráning" at bounding box center [709, 311] width 229 height 16
